Goal: Information Seeking & Learning: Learn about a topic

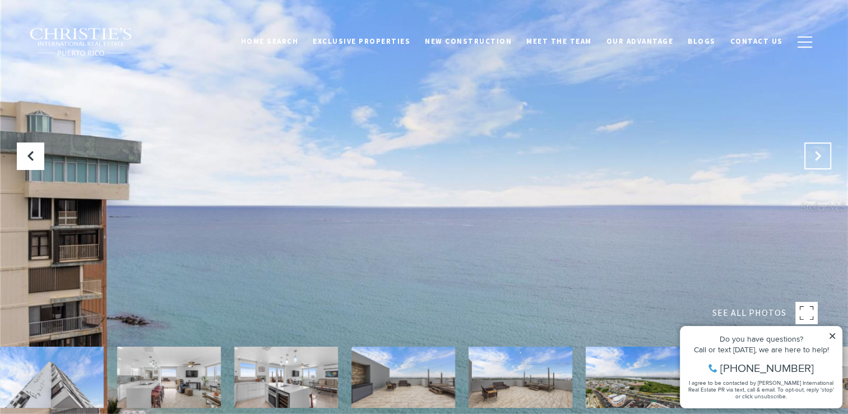
click at [818, 161] on button "Next Slide" at bounding box center [818, 155] width 27 height 27
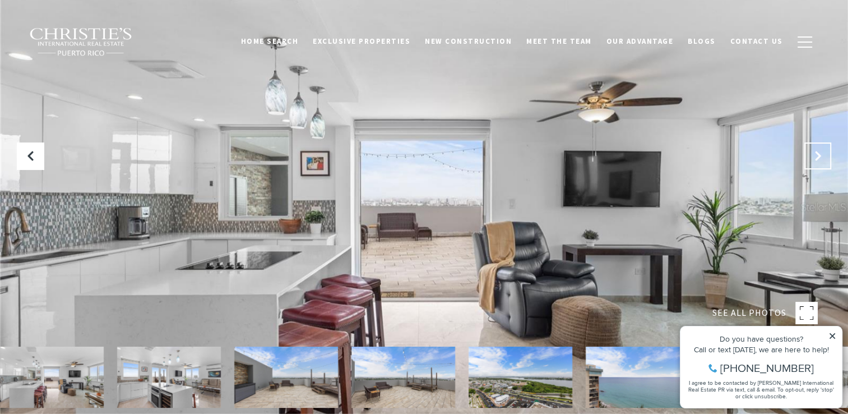
click at [818, 161] on icon "Next Slide" at bounding box center [817, 155] width 11 height 11
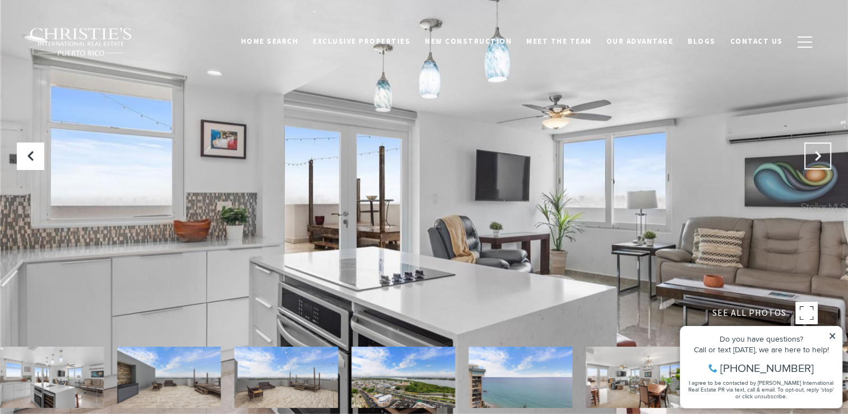
click at [818, 161] on icon "Next Slide" at bounding box center [817, 155] width 11 height 11
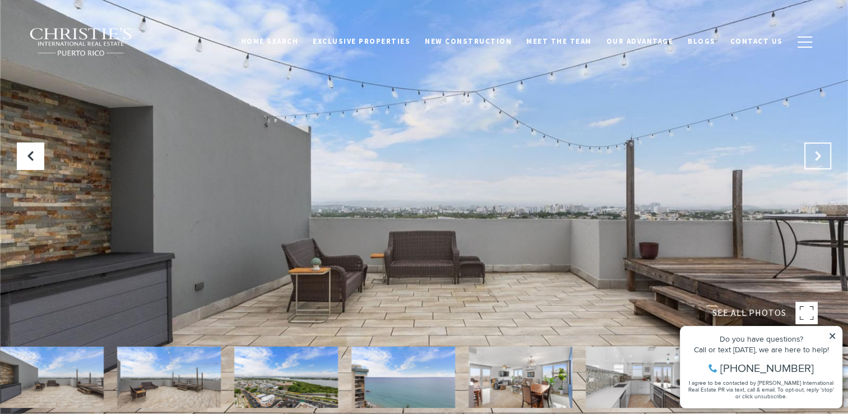
click at [818, 161] on icon "Next Slide" at bounding box center [817, 155] width 11 height 11
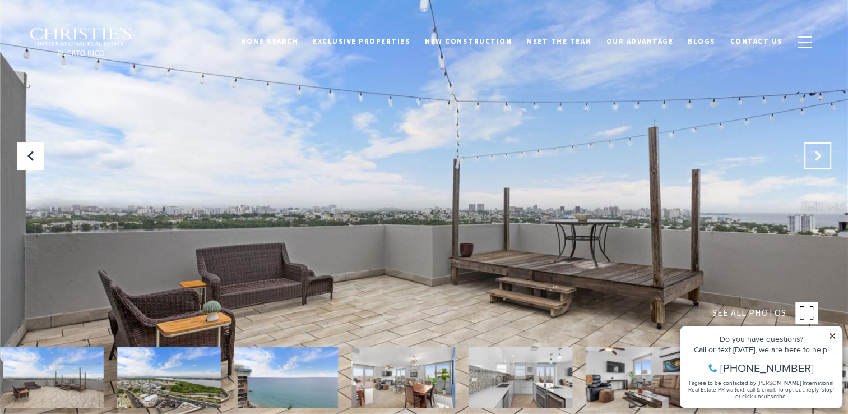
click at [818, 161] on icon "Next Slide" at bounding box center [817, 155] width 11 height 11
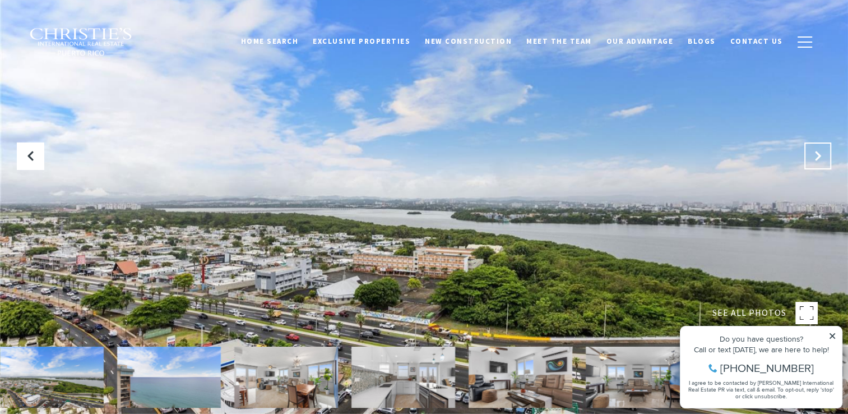
click at [818, 161] on icon "Next Slide" at bounding box center [817, 155] width 11 height 11
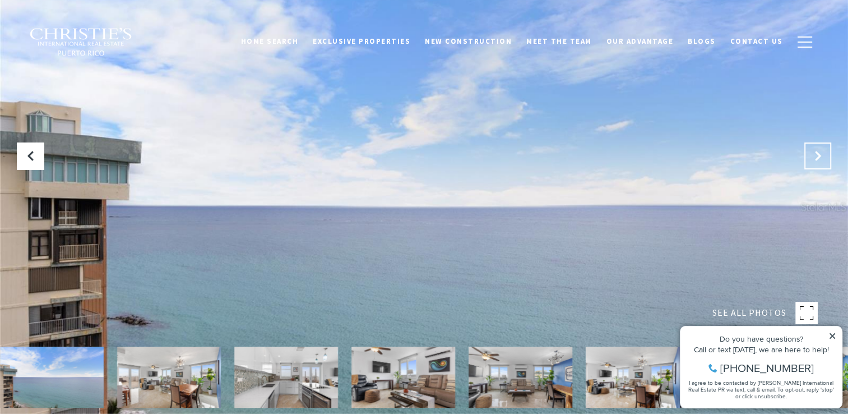
click at [818, 161] on icon "Next Slide" at bounding box center [817, 155] width 11 height 11
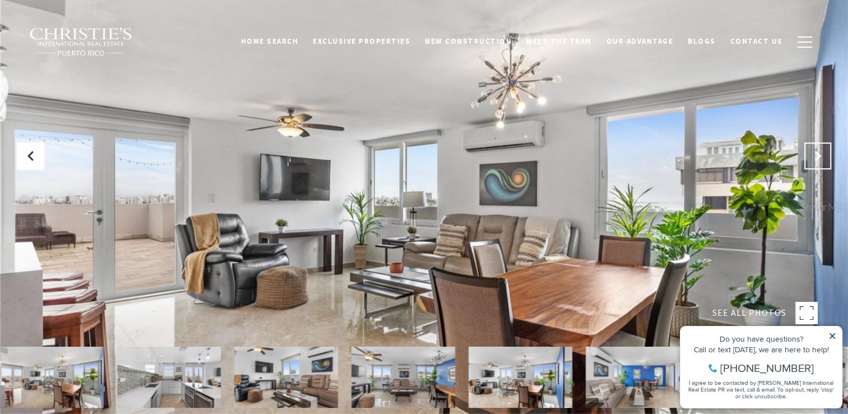
click at [818, 161] on icon "Next Slide" at bounding box center [817, 155] width 11 height 11
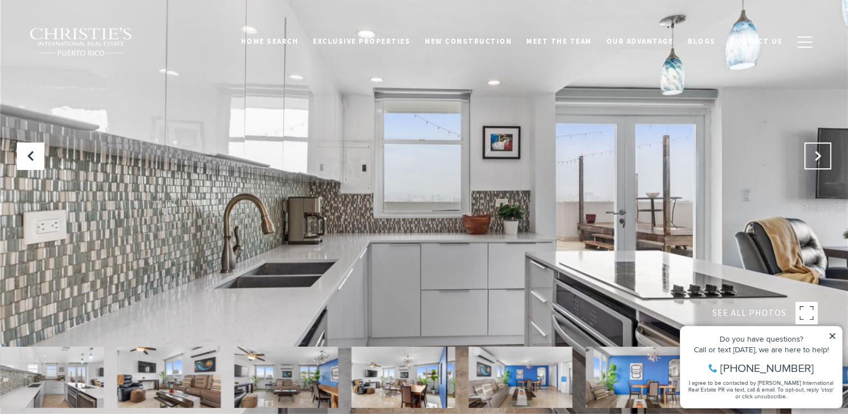
click at [818, 161] on icon "Next Slide" at bounding box center [817, 155] width 11 height 11
